Goal: Use online tool/utility: Utilize a website feature to perform a specific function

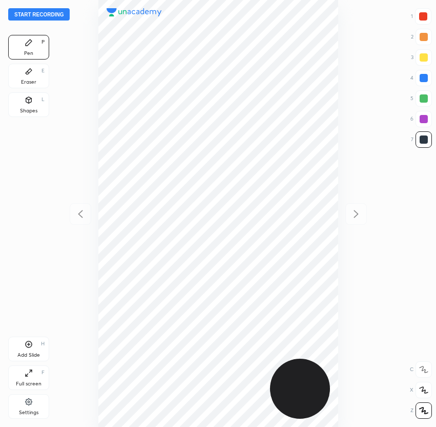
scroll to position [427, 272]
click at [52, 15] on button "Start recording" at bounding box center [39, 14] width 62 height 12
click at [427, 21] on div at bounding box center [423, 16] width 16 height 16
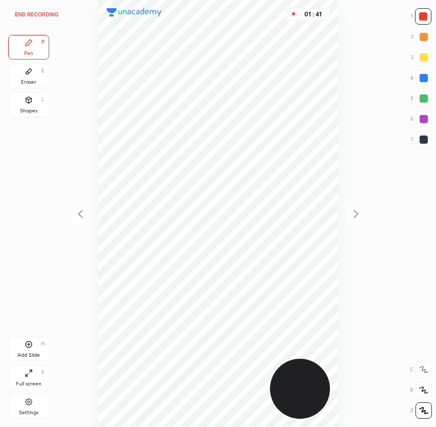
click at [424, 144] on div at bounding box center [424, 139] width 16 height 16
click at [428, 17] on div at bounding box center [423, 16] width 16 height 16
click at [421, 76] on div at bounding box center [424, 78] width 8 height 8
drag, startPoint x: 424, startPoint y: 138, endPoint x: 404, endPoint y: 153, distance: 25.6
click at [424, 138] on div at bounding box center [424, 139] width 8 height 8
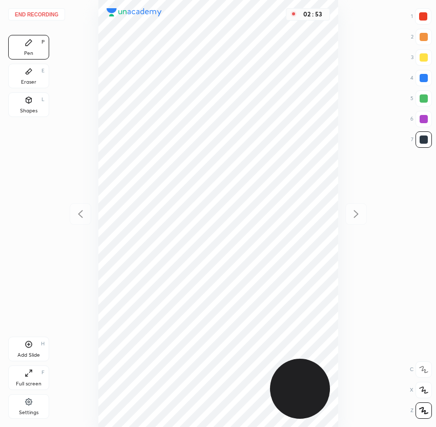
click at [423, 15] on div at bounding box center [423, 16] width 8 height 8
drag, startPoint x: 423, startPoint y: 138, endPoint x: 401, endPoint y: 141, distance: 22.2
click at [423, 138] on div at bounding box center [424, 139] width 8 height 8
click at [13, 348] on div "Add Slide H" at bounding box center [28, 348] width 41 height 25
drag, startPoint x: 421, startPoint y: 16, endPoint x: 396, endPoint y: 8, distance: 25.9
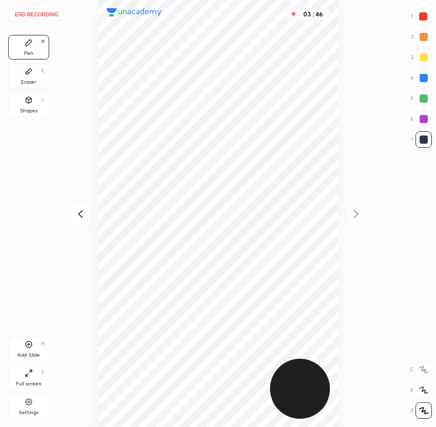
click at [422, 17] on div at bounding box center [423, 16] width 8 height 8
click at [427, 139] on div at bounding box center [424, 139] width 8 height 8
click at [420, 126] on div at bounding box center [424, 119] width 16 height 16
click at [429, 139] on div at bounding box center [424, 139] width 16 height 16
click at [81, 215] on icon at bounding box center [80, 214] width 12 height 12
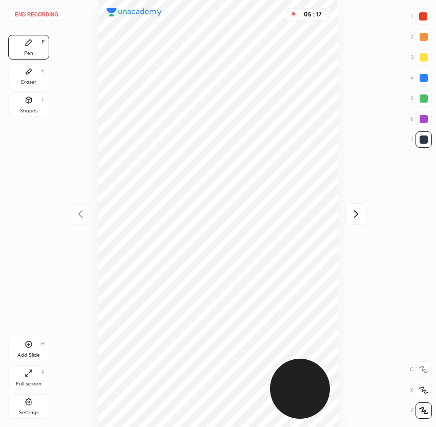
click at [357, 219] on icon at bounding box center [356, 214] width 12 height 12
click at [434, 115] on div "End recording 1 2 3 4 5 6 7 R O A L C X Z Erase all C X Z Pen P Eraser E Shapes…" at bounding box center [218, 213] width 436 height 427
click at [422, 119] on div at bounding box center [424, 119] width 8 height 8
click at [34, 14] on button "End recording" at bounding box center [36, 14] width 57 height 12
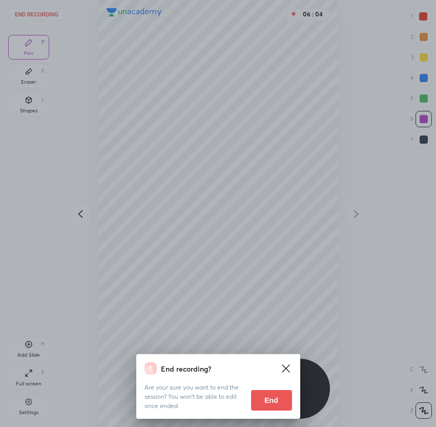
click at [270, 399] on button "End" at bounding box center [271, 400] width 41 height 21
